Goal: Information Seeking & Learning: Learn about a topic

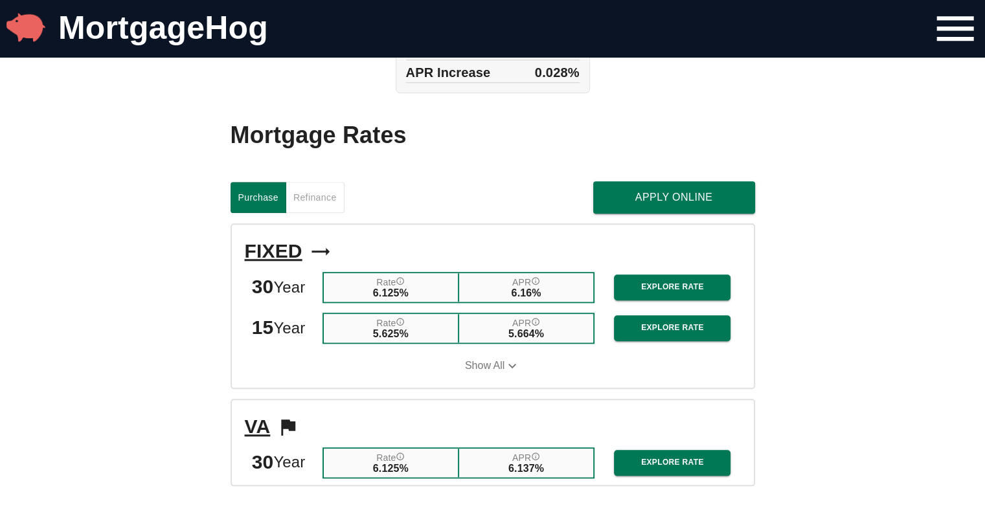
scroll to position [1261, 0]
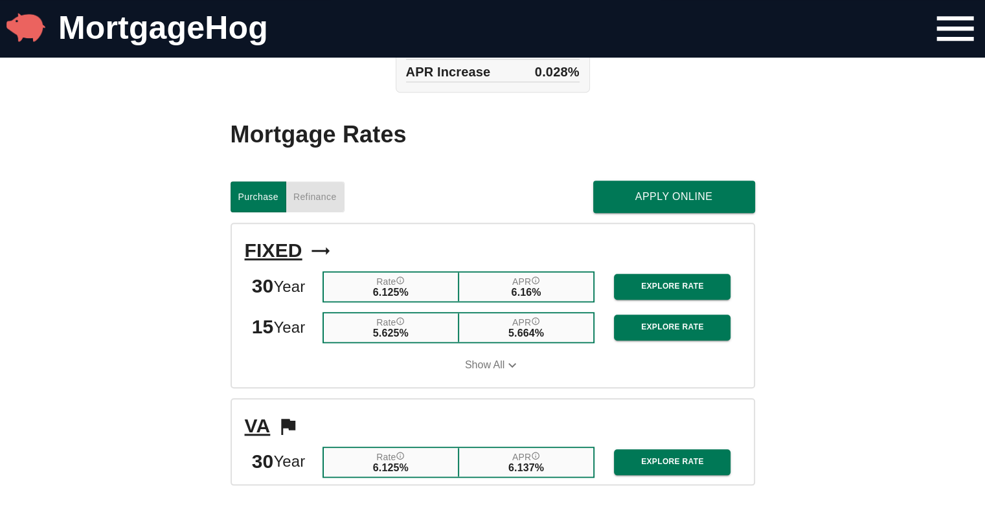
click at [308, 205] on span "Refinance" at bounding box center [314, 197] width 43 height 16
click at [272, 201] on span "Purchase" at bounding box center [258, 197] width 40 height 16
click at [326, 205] on span "Refinance" at bounding box center [314, 197] width 43 height 16
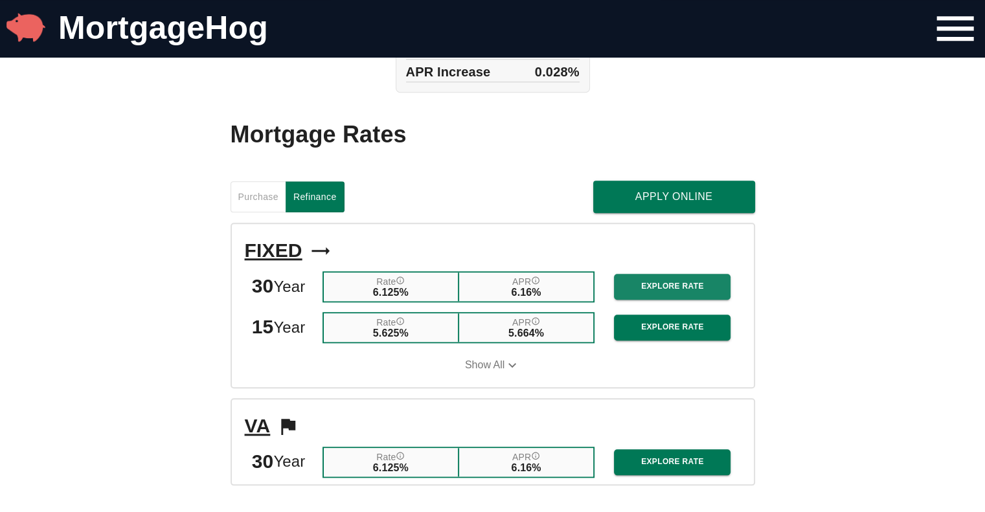
click at [686, 289] on span "Explore Rate" at bounding box center [672, 287] width 96 height 14
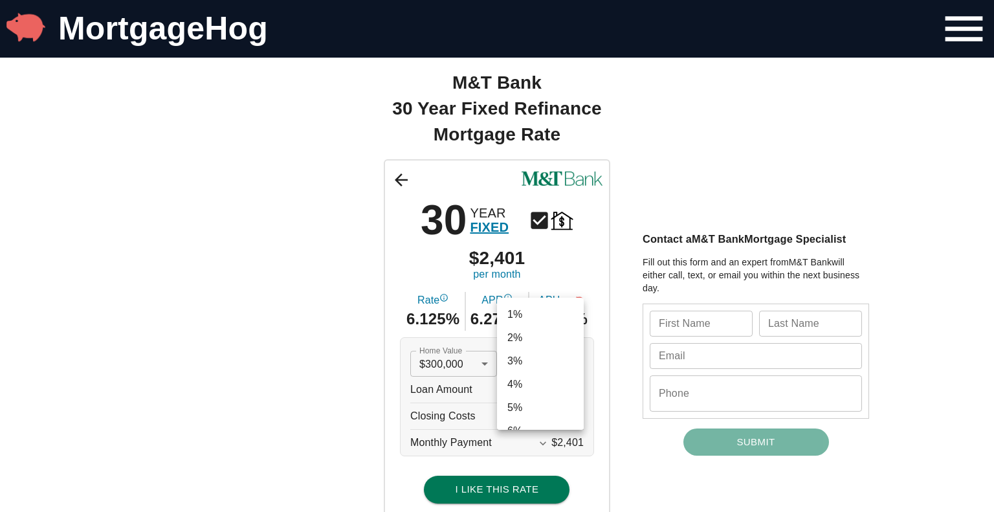
scroll to position [91, 0]
click at [549, 350] on li "20%" at bounding box center [540, 353] width 87 height 23
type input "0.2"
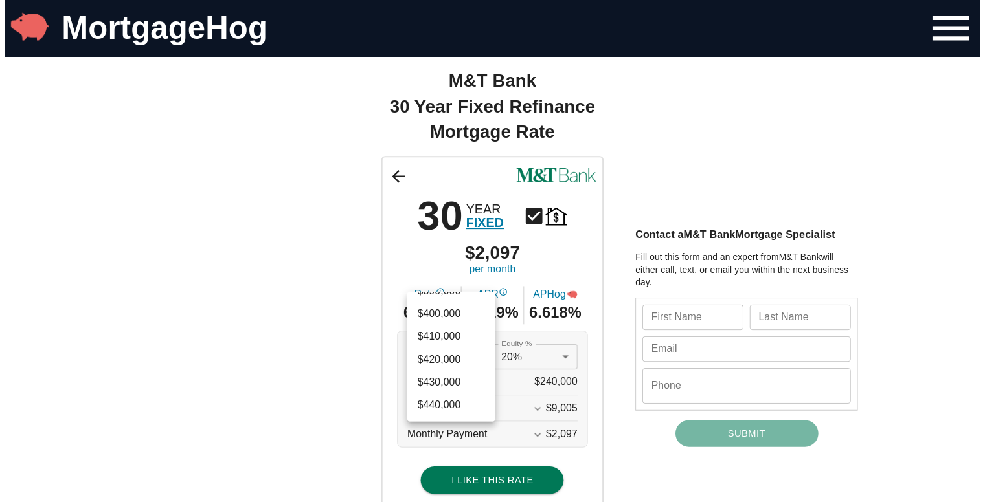
scroll to position [1580, 0]
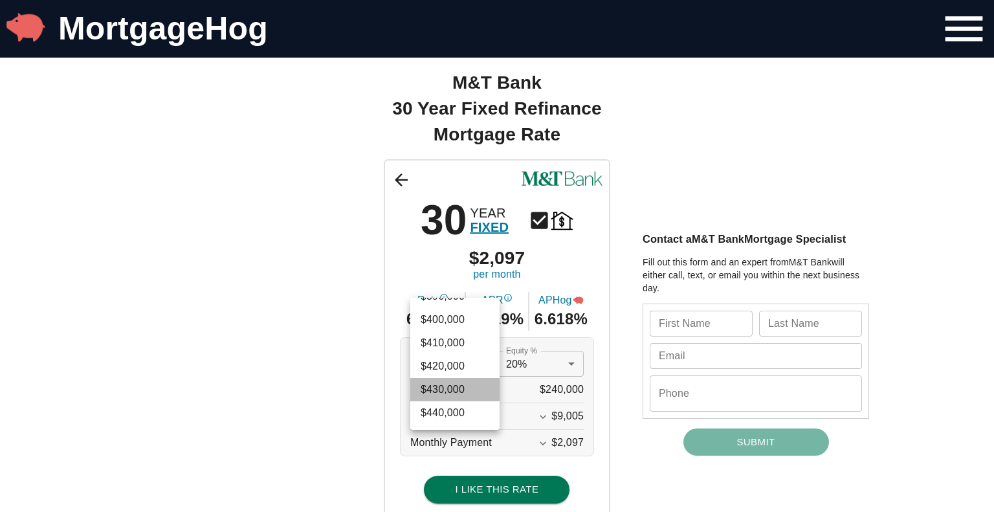
click at [460, 385] on li "$430,000" at bounding box center [454, 389] width 89 height 23
type input "430000"
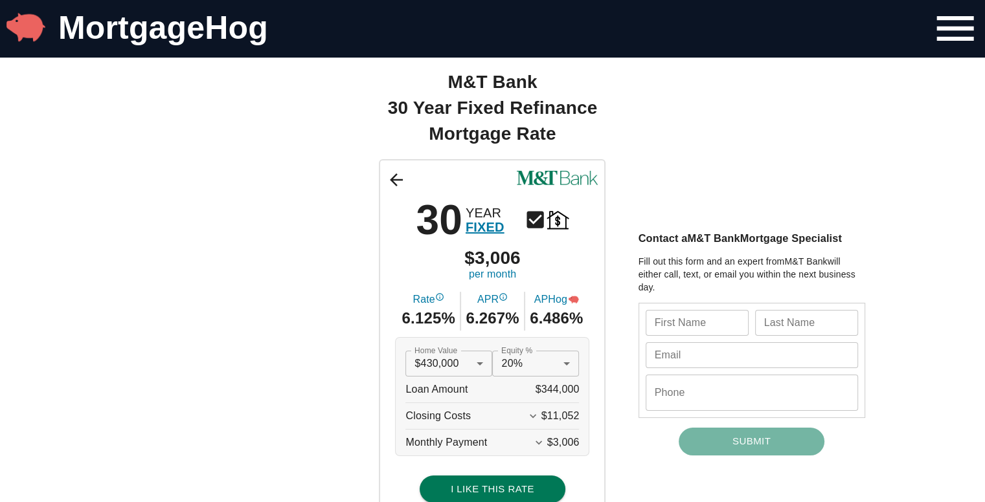
click at [329, 409] on div "30 YEAR FIXED $3,006 per month Rate 6.125% APR 6.267% APHog 6.486% Home Value $…" at bounding box center [492, 338] width 777 height 358
click at [539, 414] on icon "Expand More" at bounding box center [532, 416] width 13 height 13
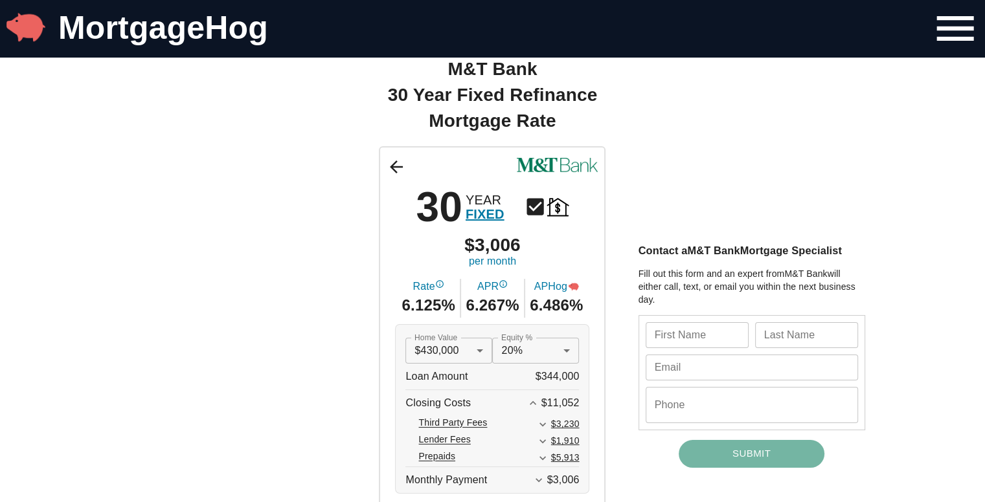
scroll to position [16, 0]
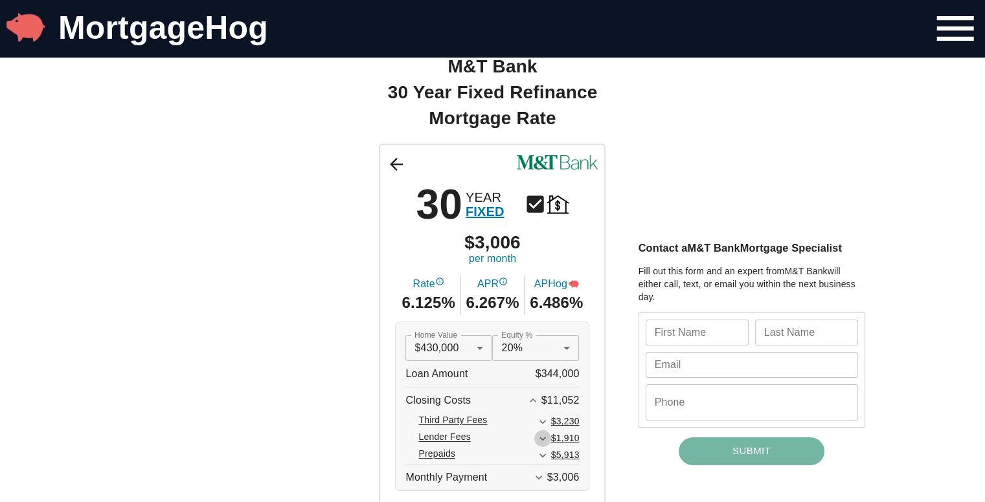
click at [548, 442] on icon "Expand More" at bounding box center [542, 438] width 13 height 13
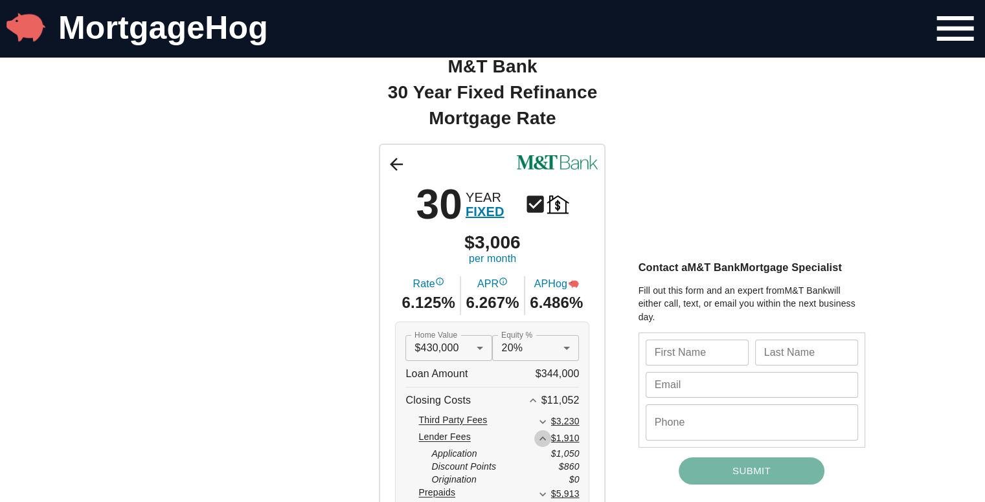
click at [548, 442] on icon "Expand Less" at bounding box center [542, 438] width 13 height 13
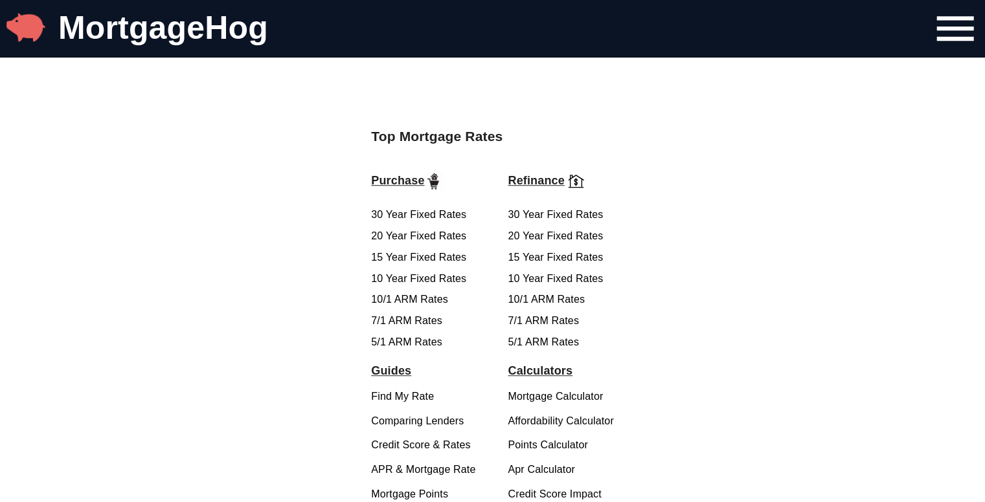
scroll to position [948, 0]
click at [433, 348] on link "5/1 ARM Rates" at bounding box center [406, 342] width 71 height 11
